Goal: Task Accomplishment & Management: Complete application form

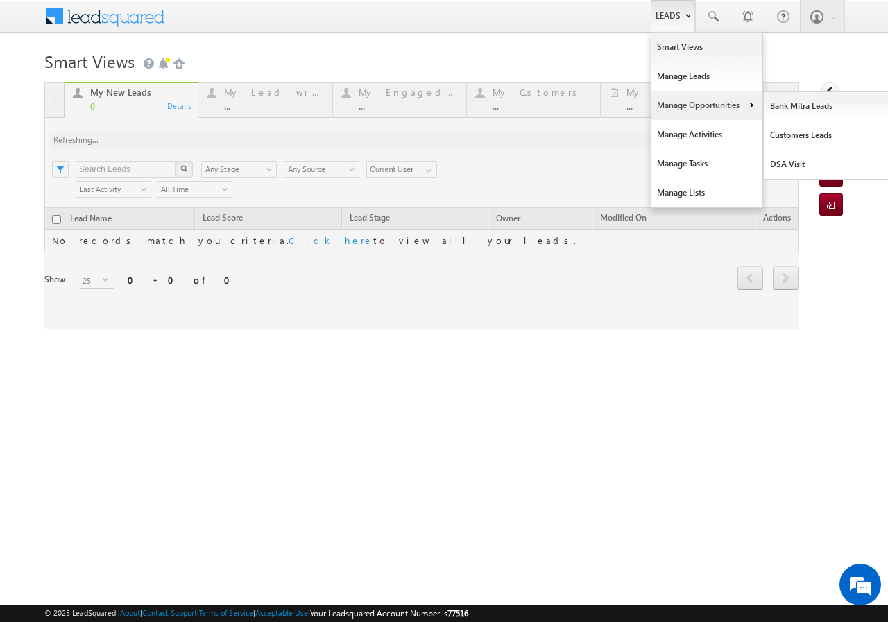
click at [687, 106] on link "Manage Opportunities" at bounding box center [706, 105] width 111 height 29
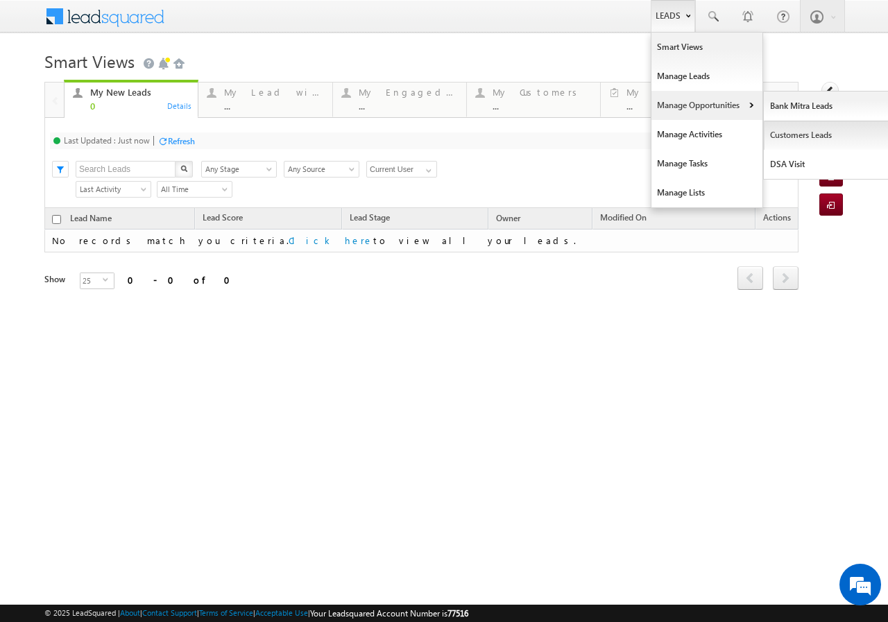
click at [799, 133] on link "Customers Leads" at bounding box center [827, 135] width 127 height 29
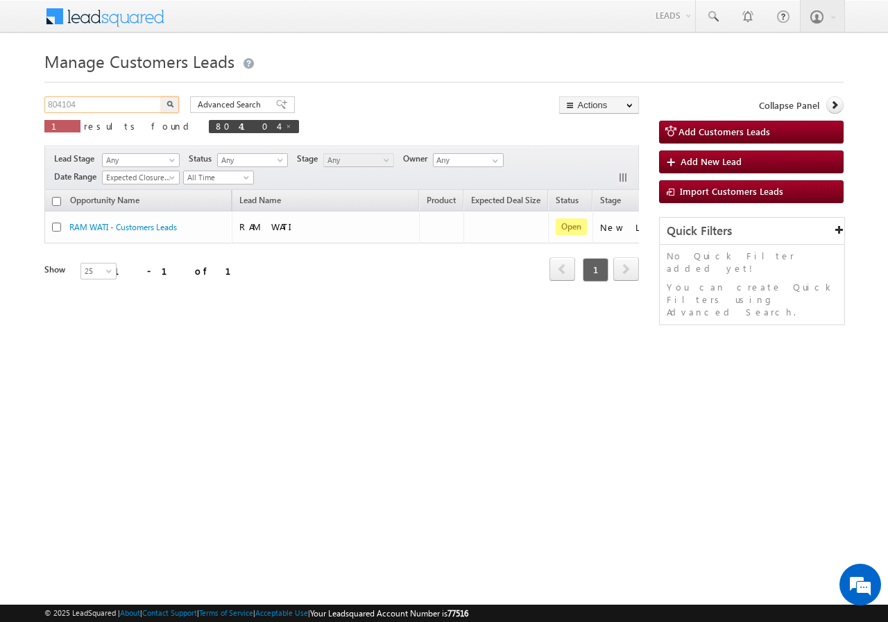
click at [97, 108] on input "804104" at bounding box center [103, 104] width 119 height 17
paste input "cb after 30 min busy now"
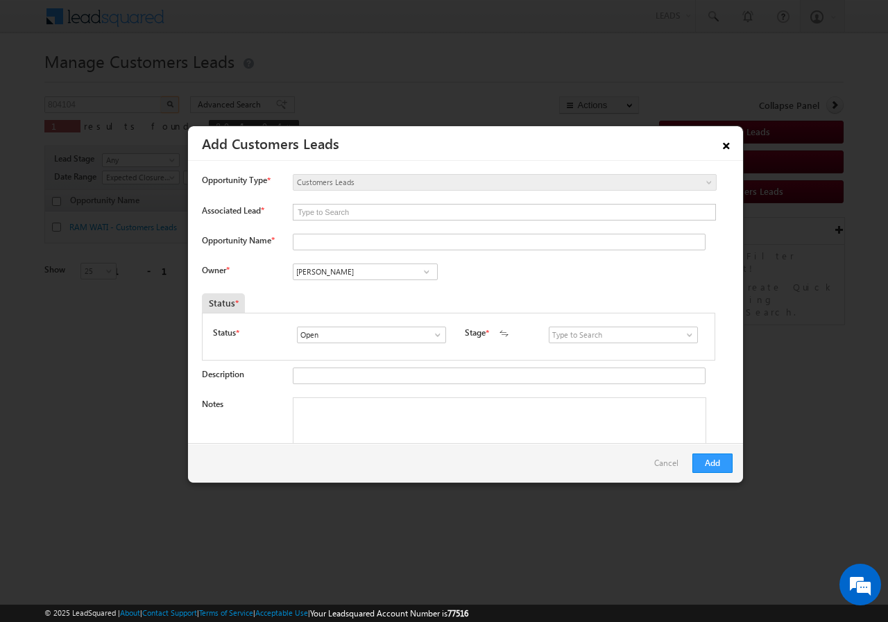
click at [733, 144] on link "×" at bounding box center [726, 143] width 24 height 24
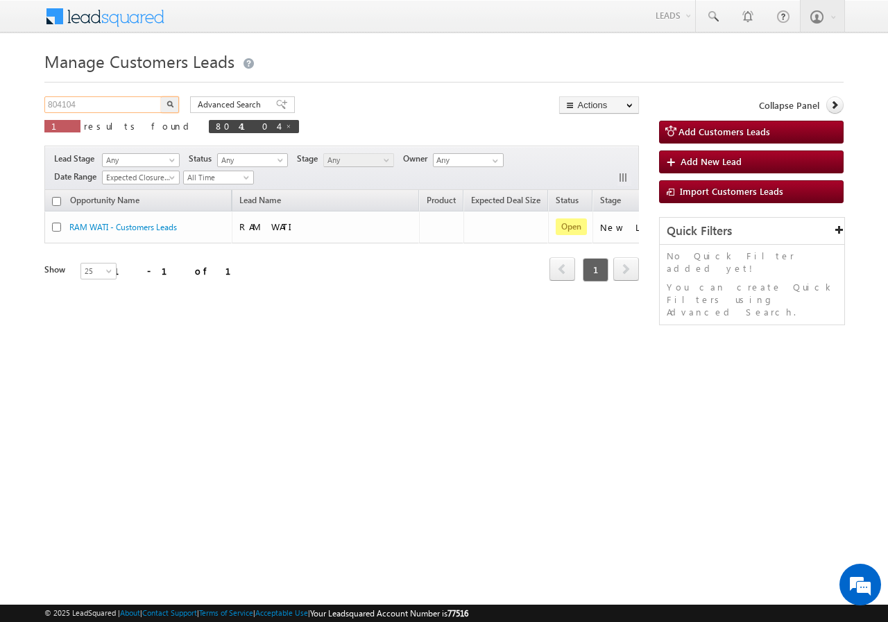
click at [92, 108] on input "804104" at bounding box center [103, 104] width 119 height 17
paste input "798185"
type input "798185"
click at [169, 104] on img "button" at bounding box center [169, 104] width 7 height 7
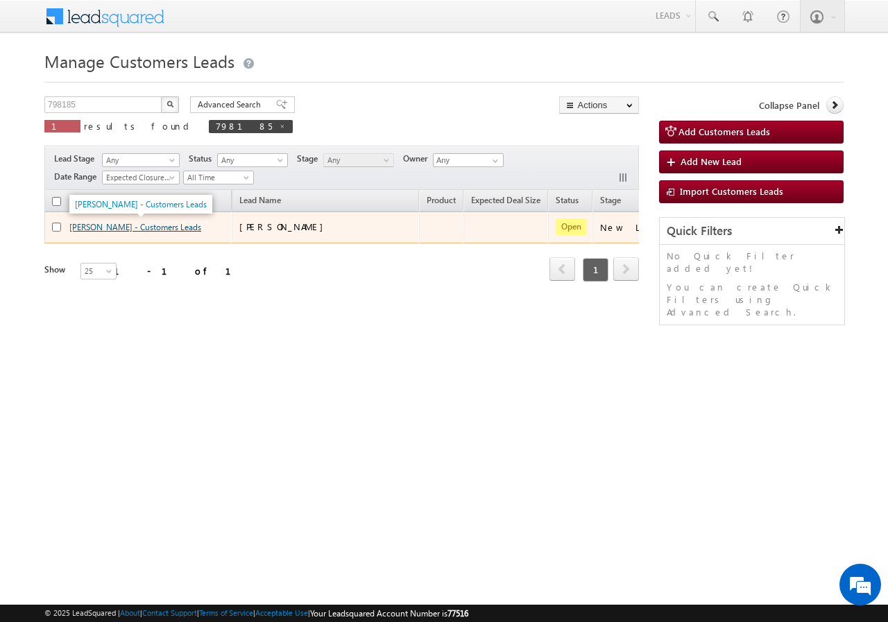
click at [91, 227] on link "SUNNY TOMAR - Customers Leads" at bounding box center [135, 227] width 132 height 10
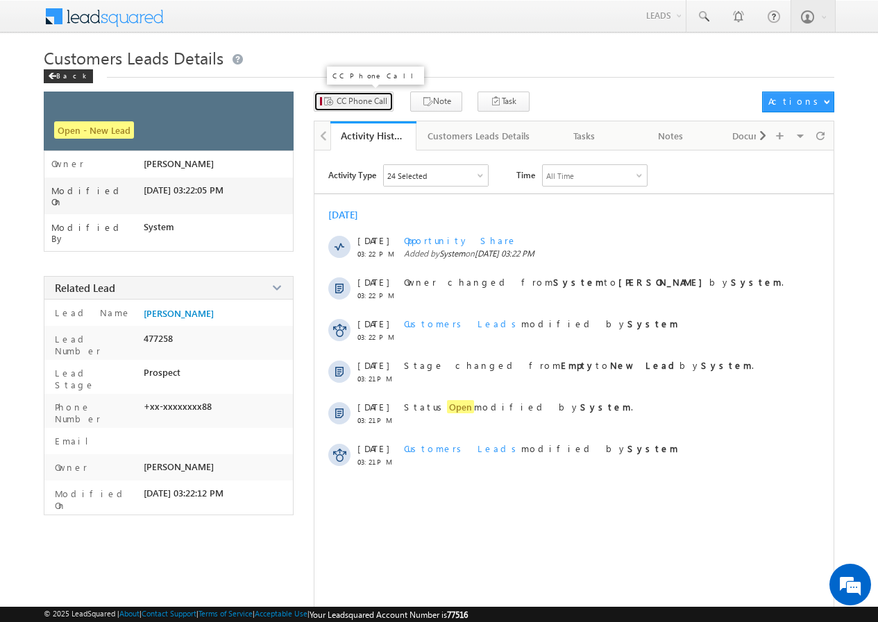
click at [354, 100] on span "CC Phone Call" at bounding box center [361, 101] width 51 height 12
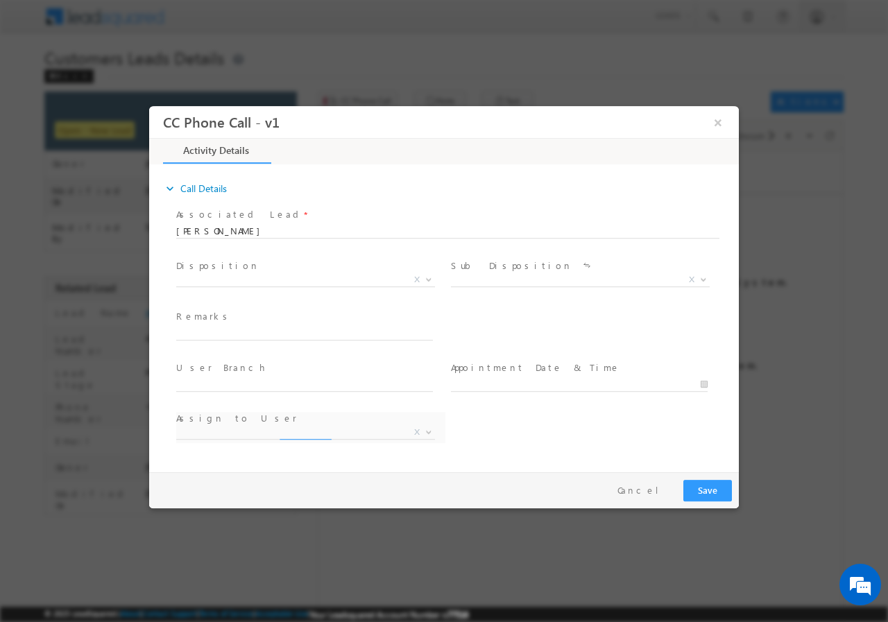
click at [242, 271] on span "Disposition *" at bounding box center [304, 265] width 256 height 15
select select "amir.khan@sgrlimited.in"
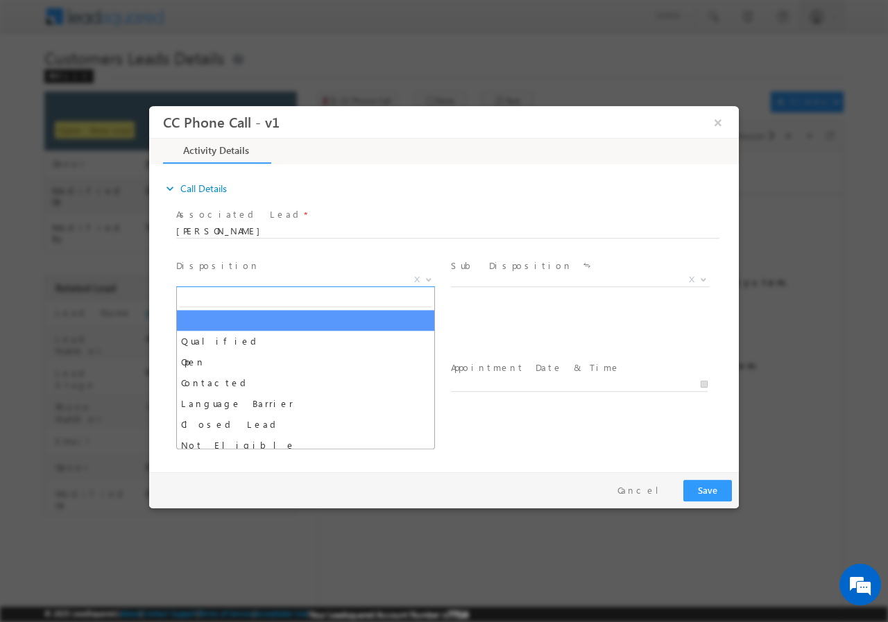
click at [239, 282] on span "X" at bounding box center [305, 280] width 259 height 14
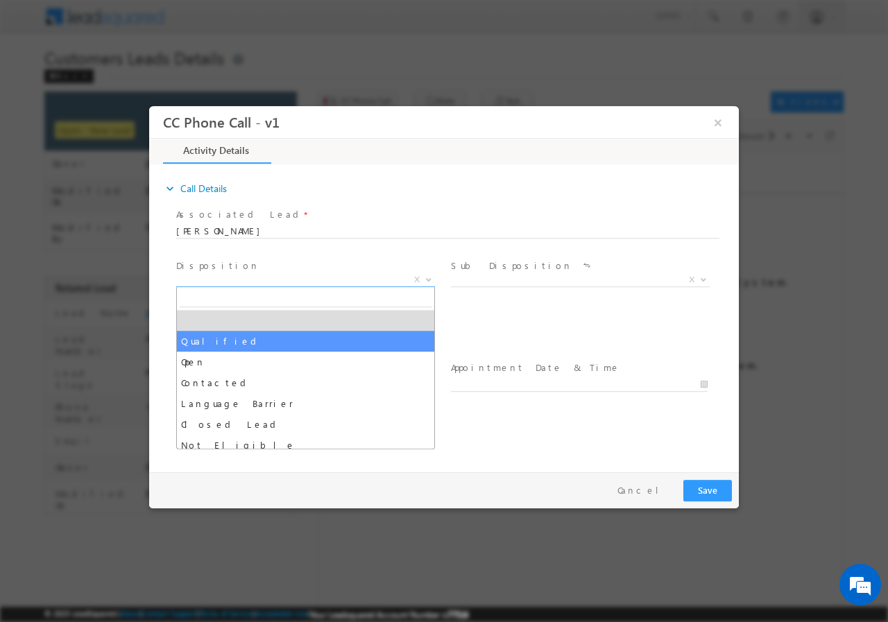
select select "Qualified"
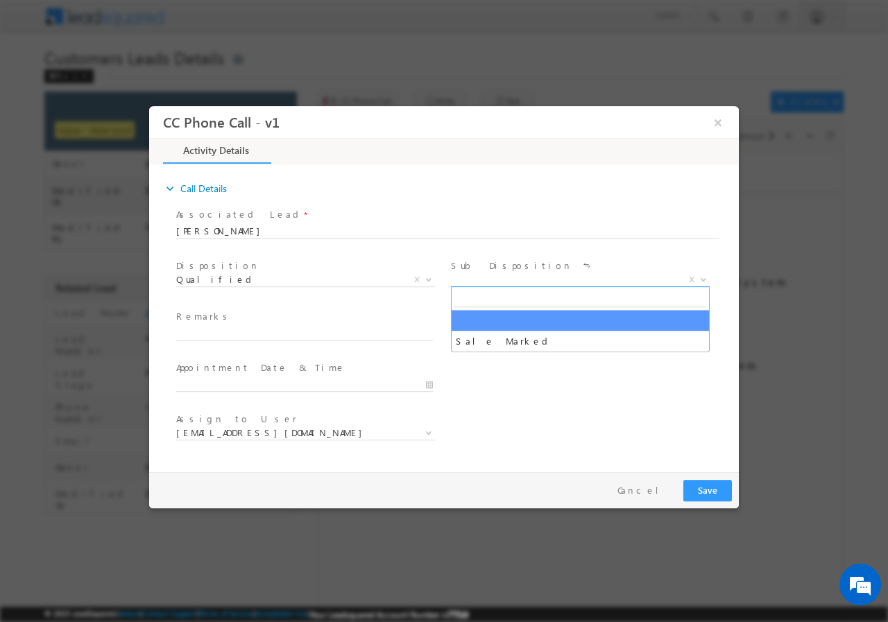
click at [505, 280] on span "X" at bounding box center [580, 280] width 259 height 14
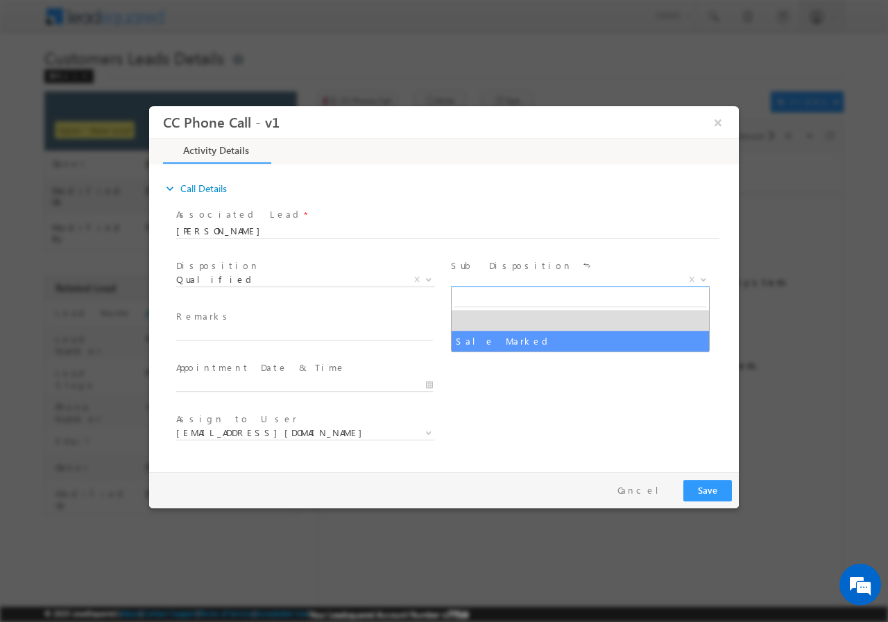
select select "Sale Marked"
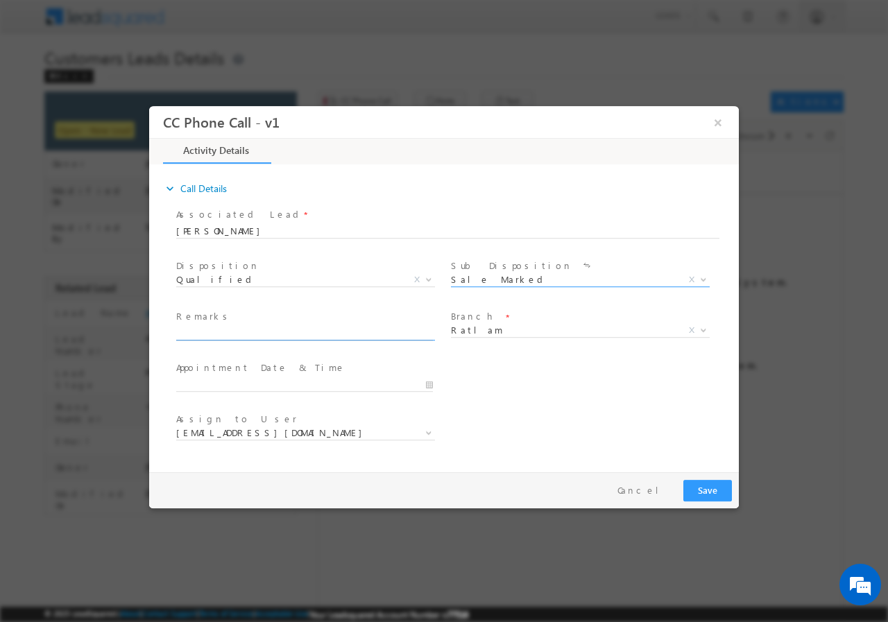
click at [244, 333] on input "text" at bounding box center [304, 333] width 257 height 14
paste input "798185//VB_Know_More//SUNNY TOMAR//9074060088//construction//loan req-5L// sala…"
type input "798185//VB_Know_More//SUNNY TOMAR//9074060088//construction//loan req-5L// sala…"
click at [429, 383] on input "09/01/2025 11:29 AM" at bounding box center [304, 384] width 257 height 14
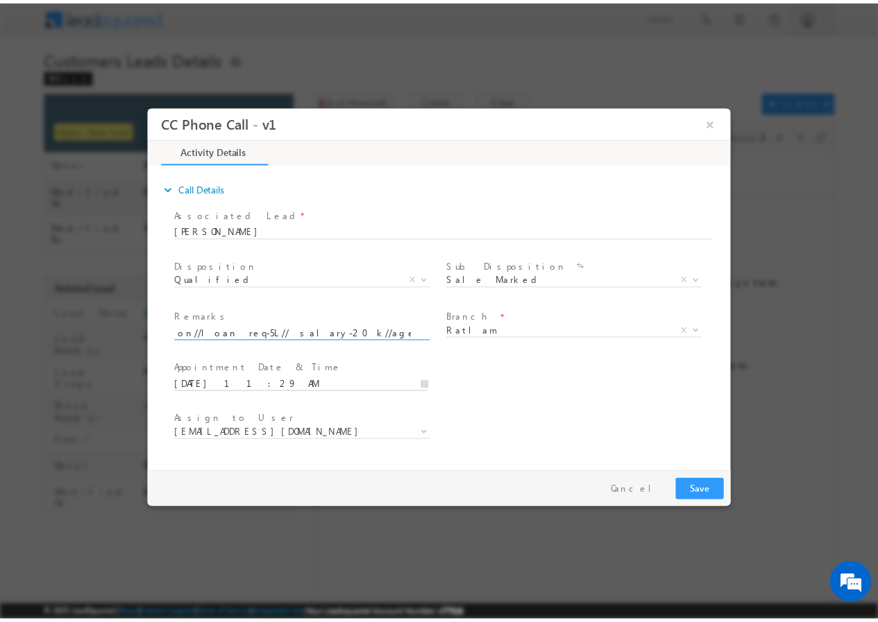
scroll to position [0, 0]
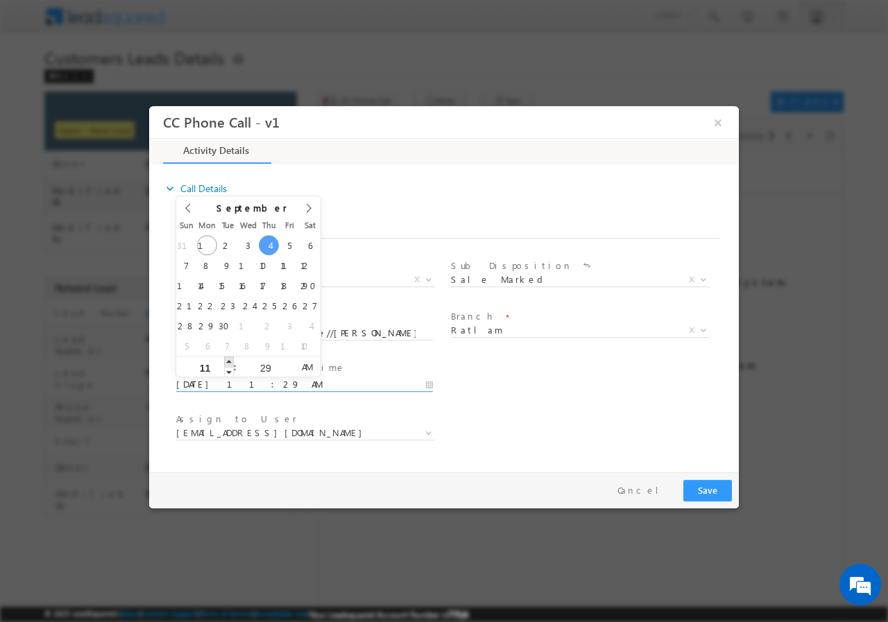
type input "09/04/2025 12:29 PM"
type input "12"
click at [230, 362] on span at bounding box center [229, 361] width 10 height 10
click at [264, 363] on input "29" at bounding box center [266, 367] width 58 height 9
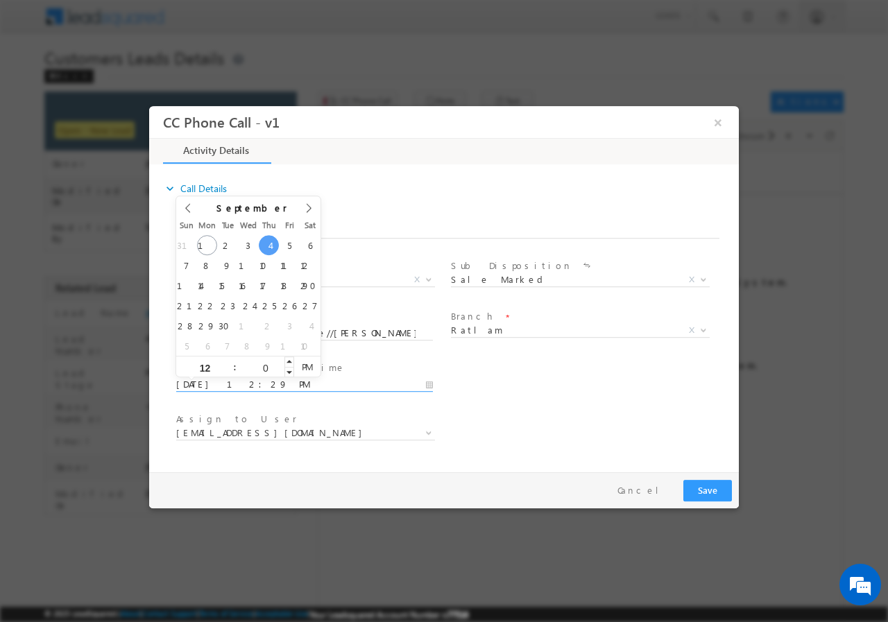
type input "00"
type input "09/04/2025 12:00 PM"
click at [713, 420] on div "Assign to User * amir.khan@sgrlimited.in apurav.shukla@sgrlimited.in javed.m@sg…" at bounding box center [455, 434] width 565 height 51
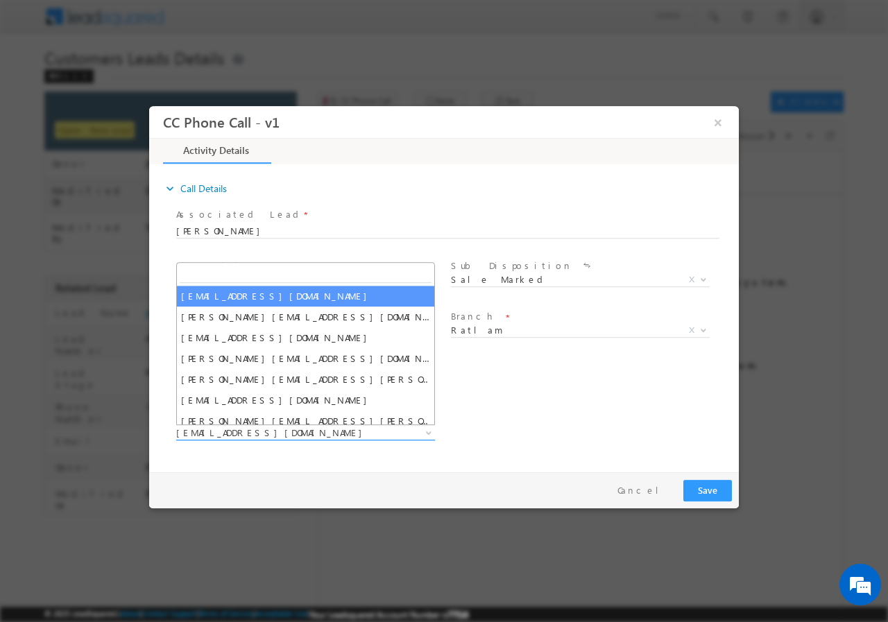
click at [345, 436] on span "amir.khan@sgrlimited.in" at bounding box center [288, 432] width 225 height 12
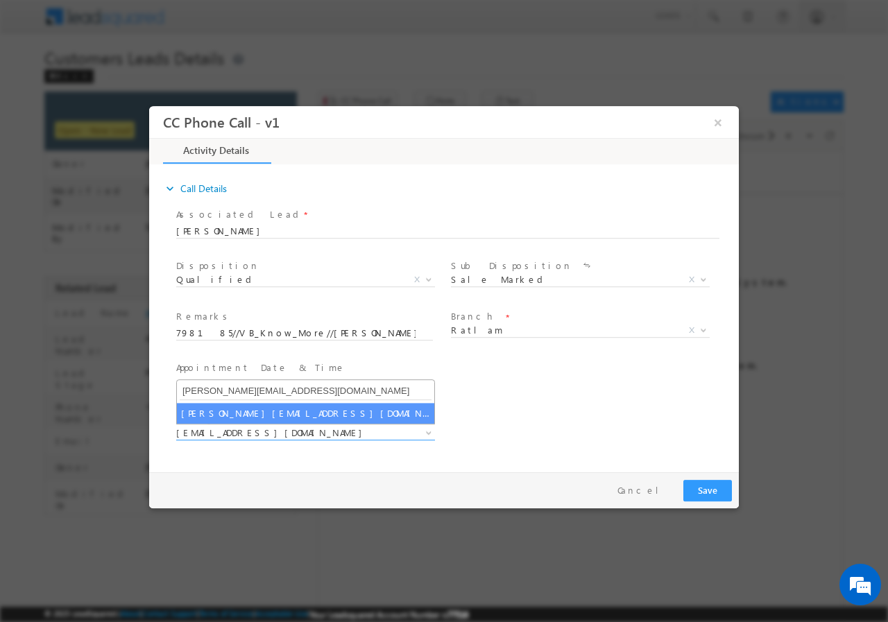
type input "apurav.shukla@sgrlimited.in"
select select "apurav.shukla@sgrlimited.in"
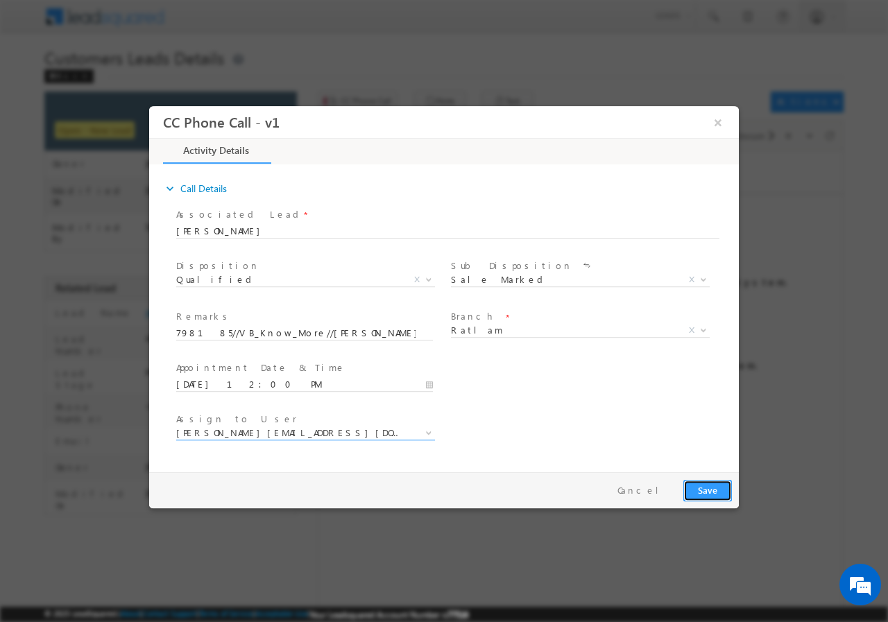
click at [714, 489] on button "Save" at bounding box center [707, 490] width 49 height 22
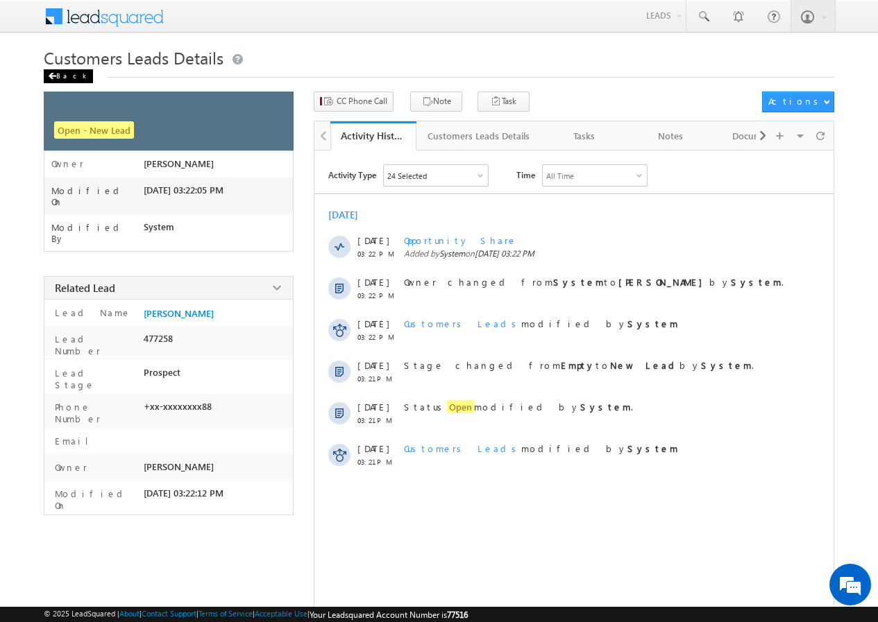
click at [53, 76] on span at bounding box center [52, 76] width 8 height 7
